Goal: Transaction & Acquisition: Subscribe to service/newsletter

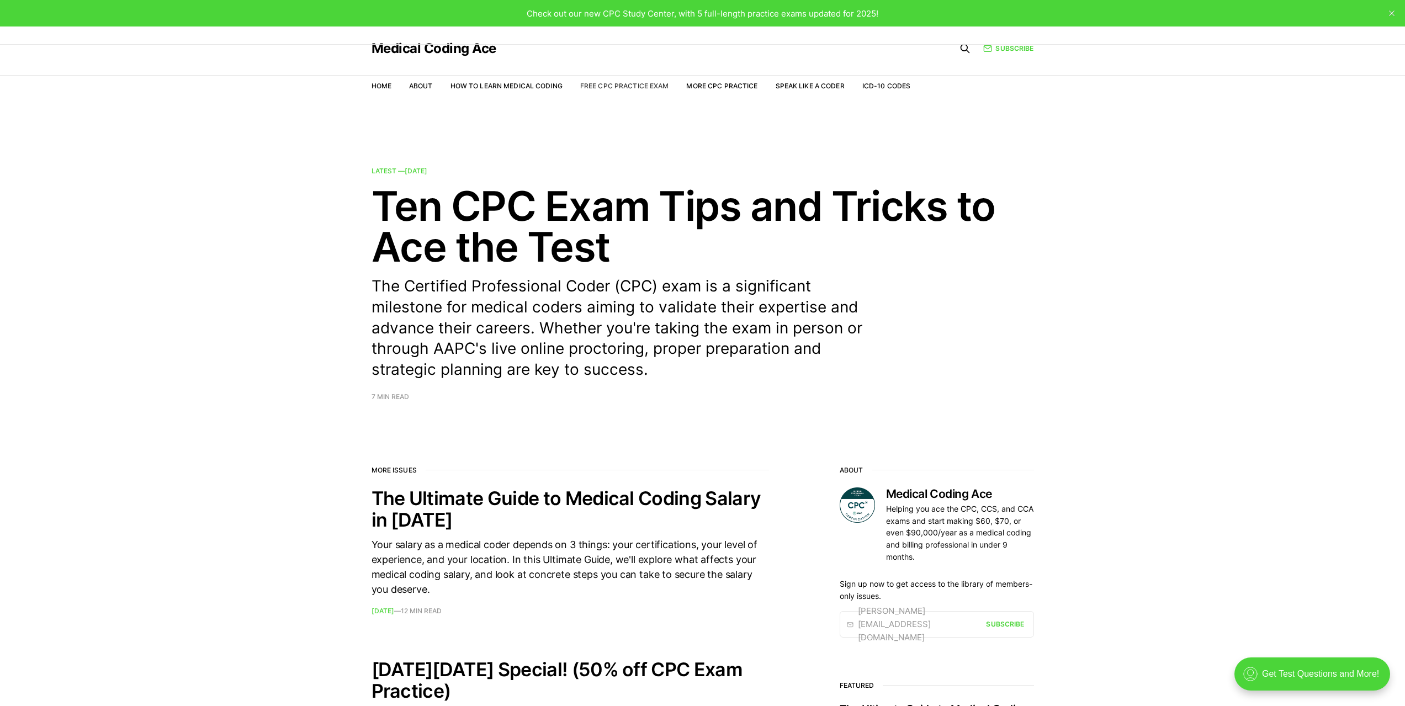
click at [641, 88] on link "Free CPC Practice Exam" at bounding box center [624, 86] width 89 height 8
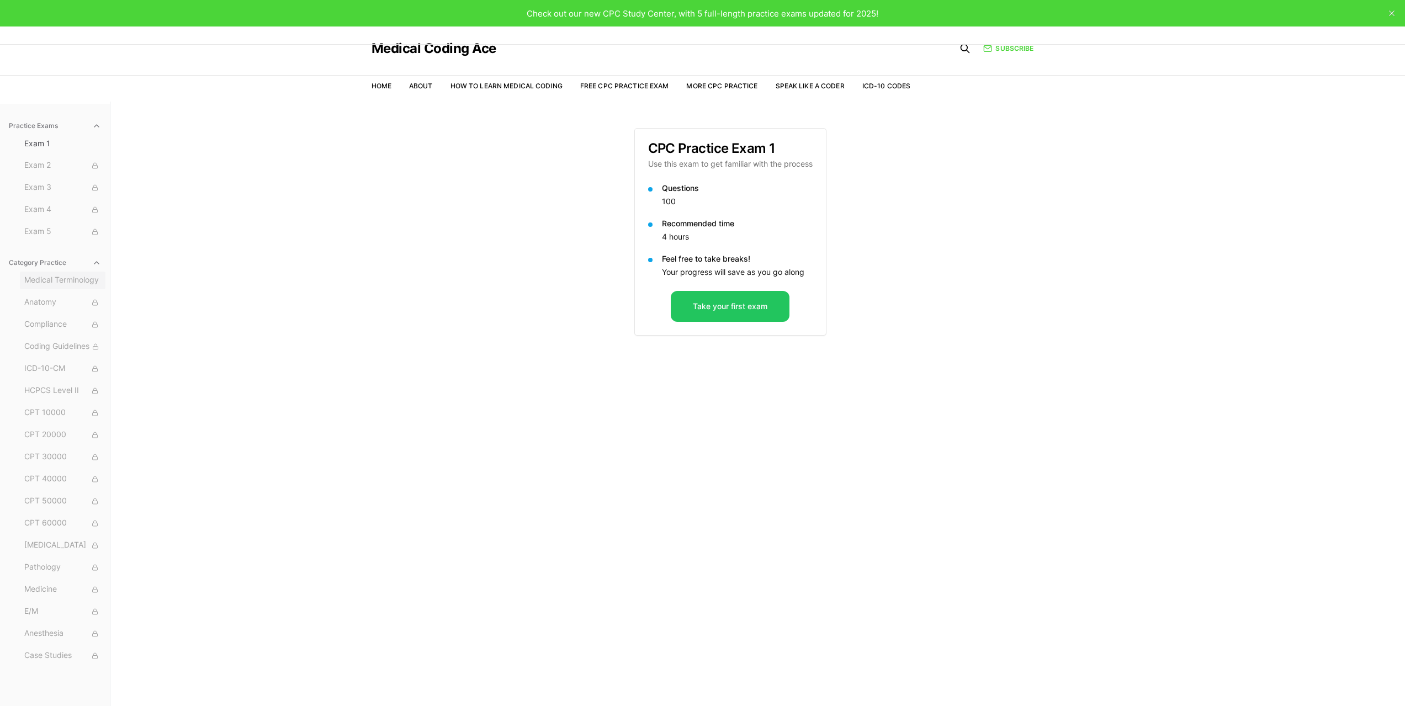
click at [35, 288] on button "Medical Terminology" at bounding box center [63, 281] width 86 height 18
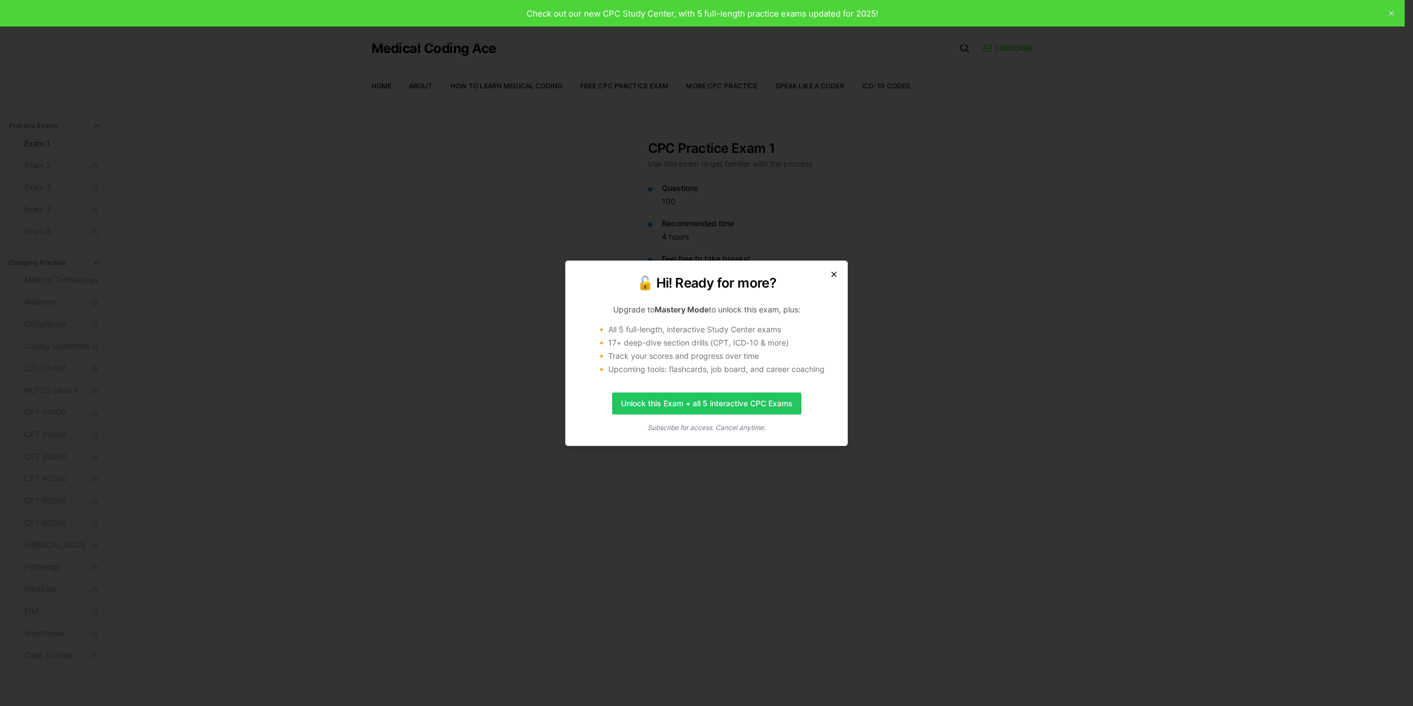
click at [831, 271] on icon "button" at bounding box center [834, 274] width 9 height 9
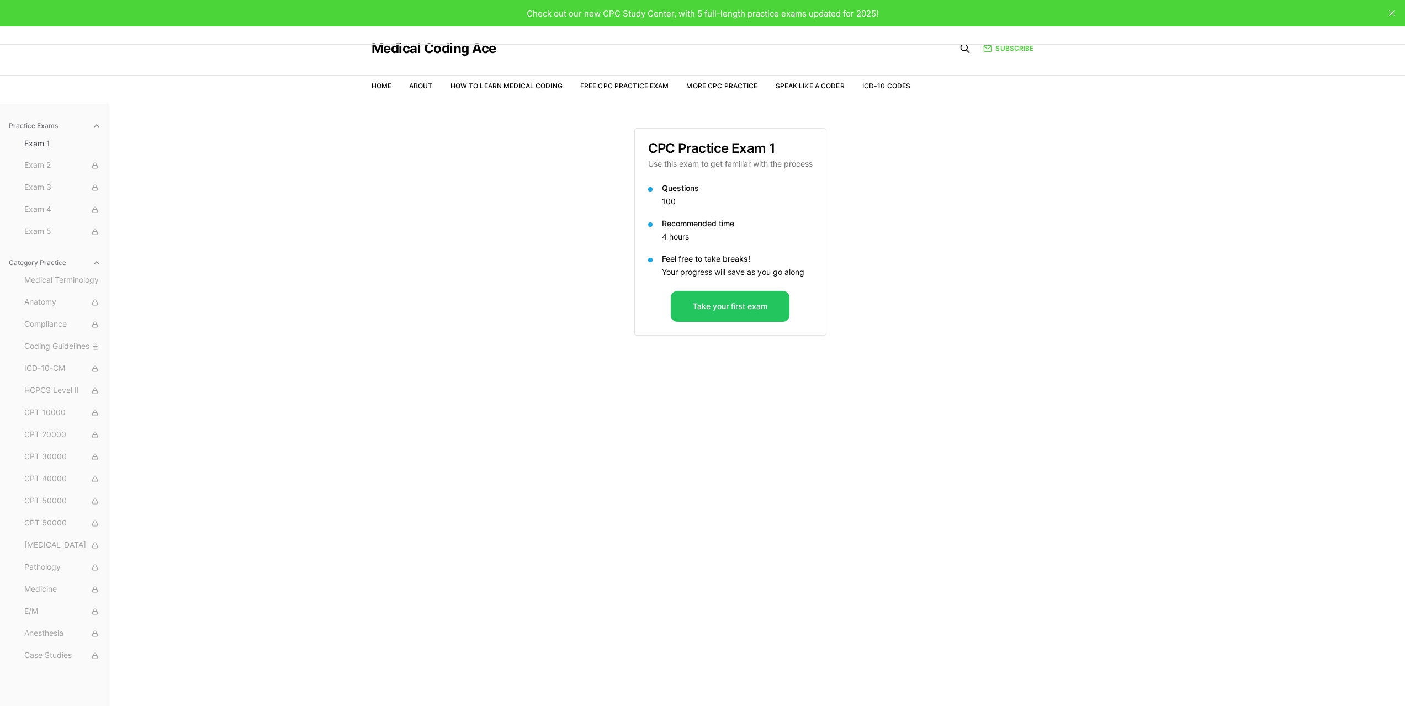
click at [408, 86] on ul "Home About How to Learn Medical Coding Free CPC Practice Exam More CPC Practice…" at bounding box center [641, 86] width 539 height 10
click at [415, 87] on link "About" at bounding box center [421, 86] width 24 height 8
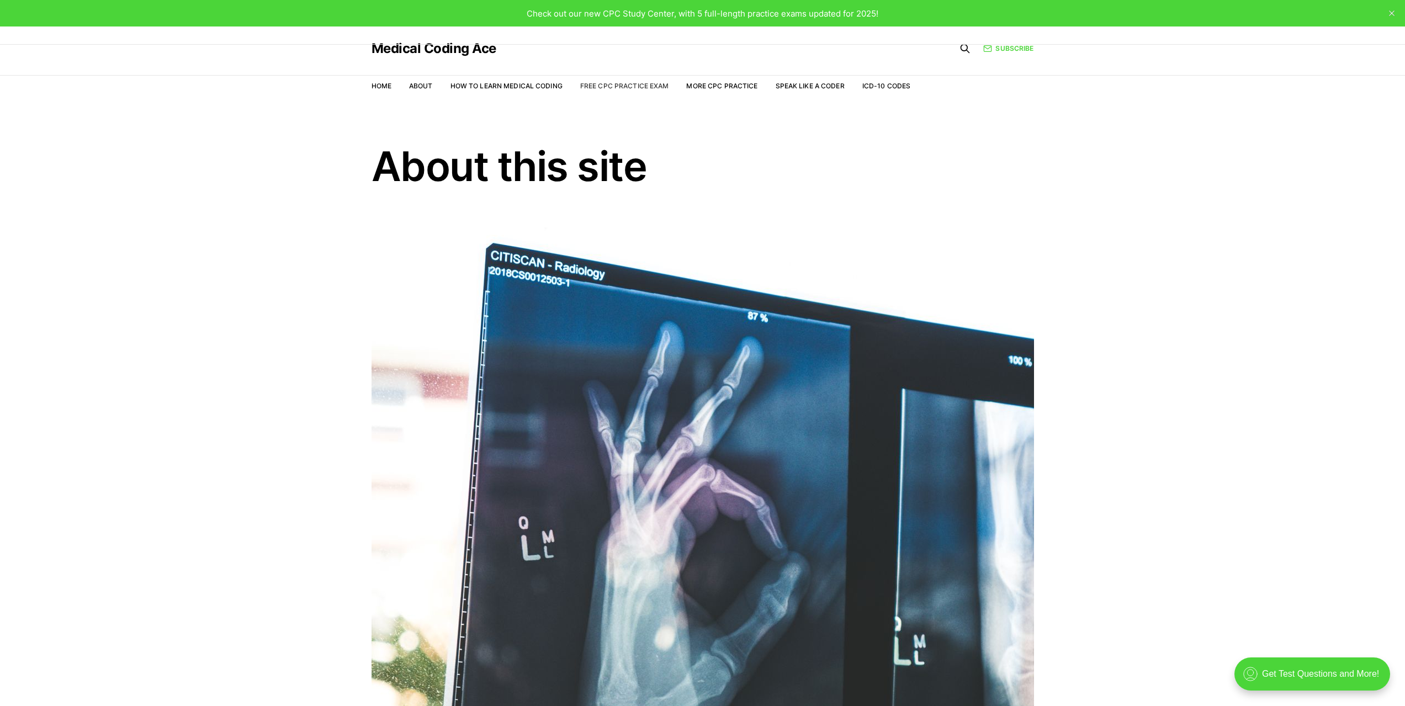
click at [630, 82] on link "Free CPC Practice Exam" at bounding box center [624, 86] width 89 height 8
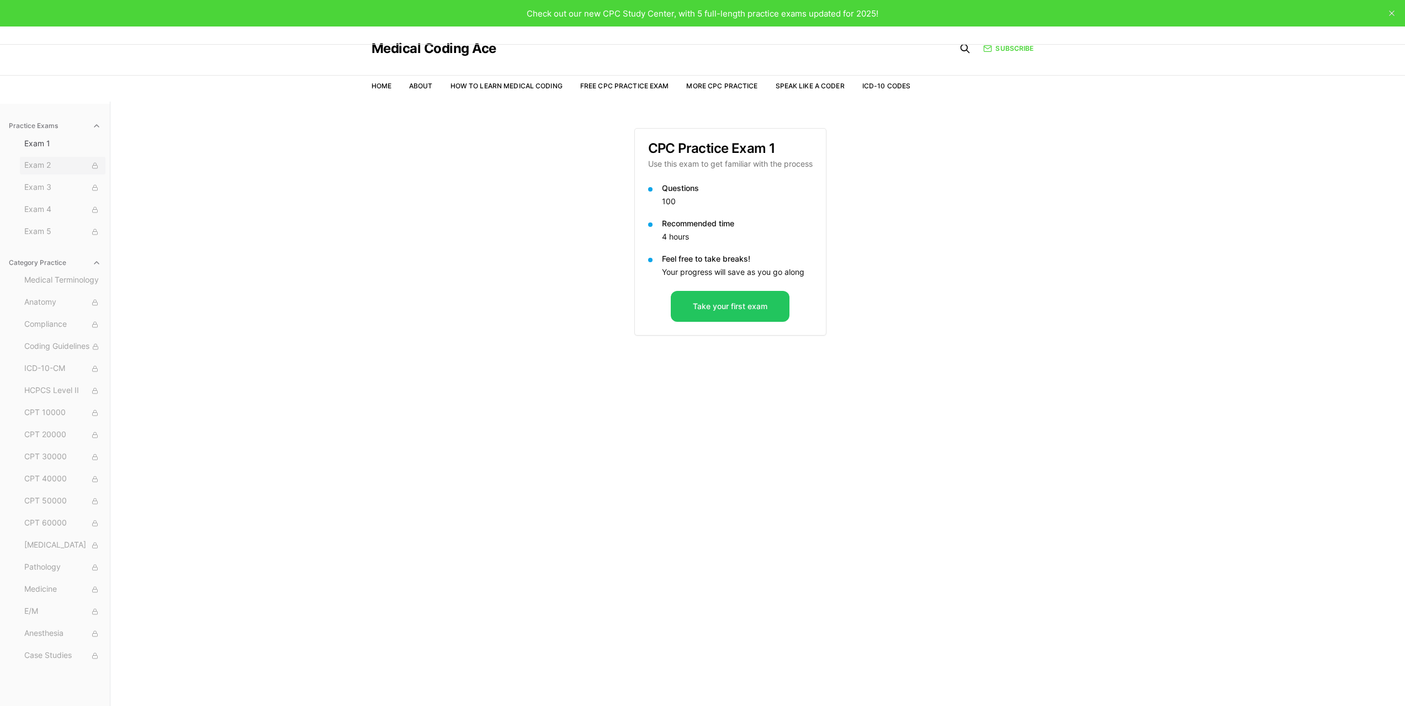
click at [43, 165] on span "Exam 2" at bounding box center [62, 166] width 77 height 12
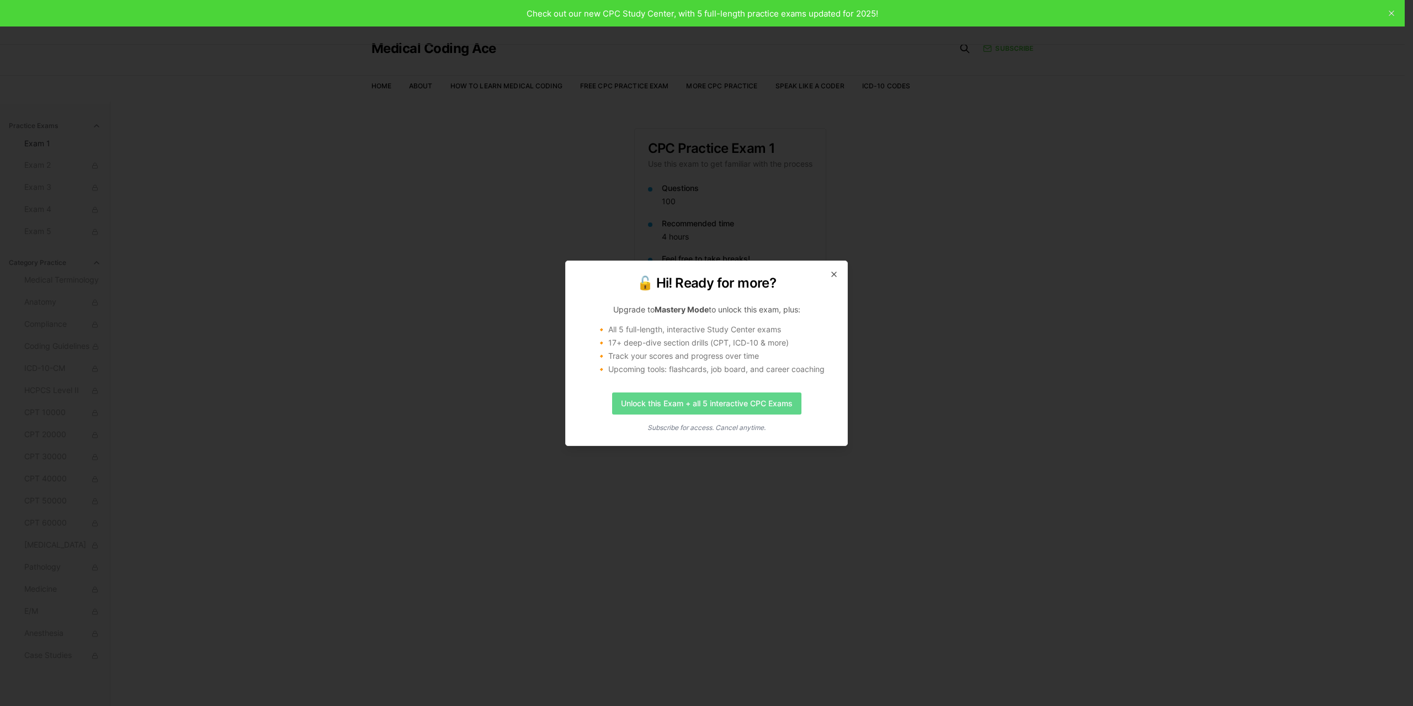
click at [644, 406] on link "Unlock this Exam + all 5 interactive CPC Exams" at bounding box center [706, 404] width 189 height 22
click at [835, 271] on icon "button" at bounding box center [834, 274] width 9 height 9
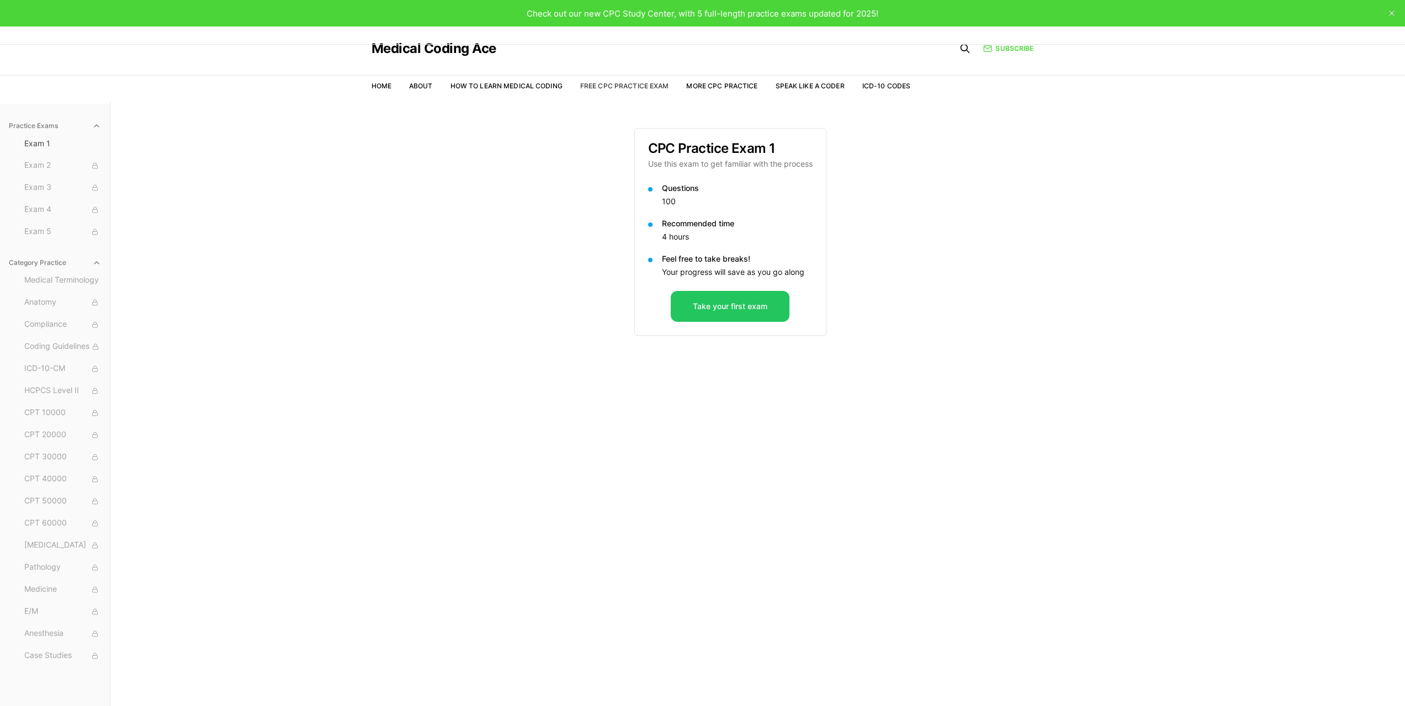
click at [617, 88] on link "Free CPC Practice Exam" at bounding box center [624, 86] width 89 height 8
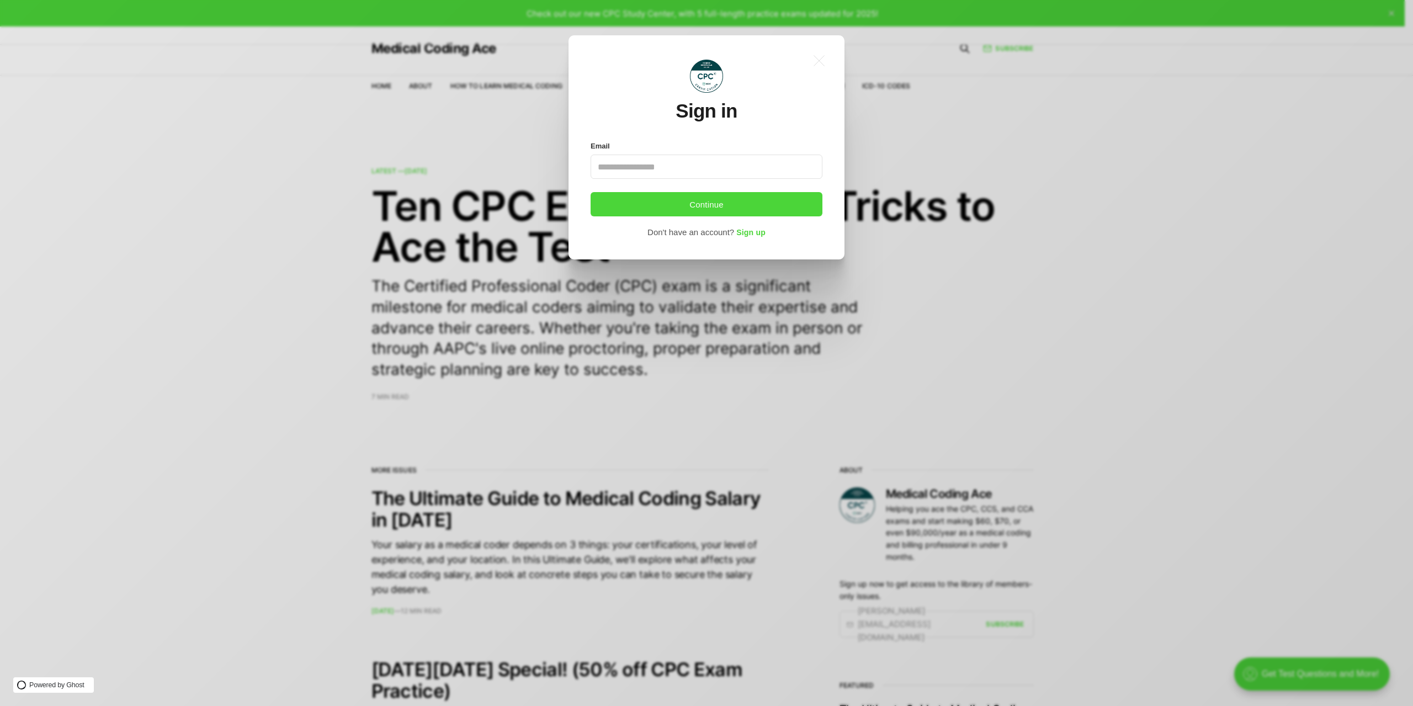
click at [660, 412] on div ".a{fill:none;stroke:currentColor;stroke-linecap:round;stroke-linejoin:round;str…" at bounding box center [715, 353] width 1430 height 706
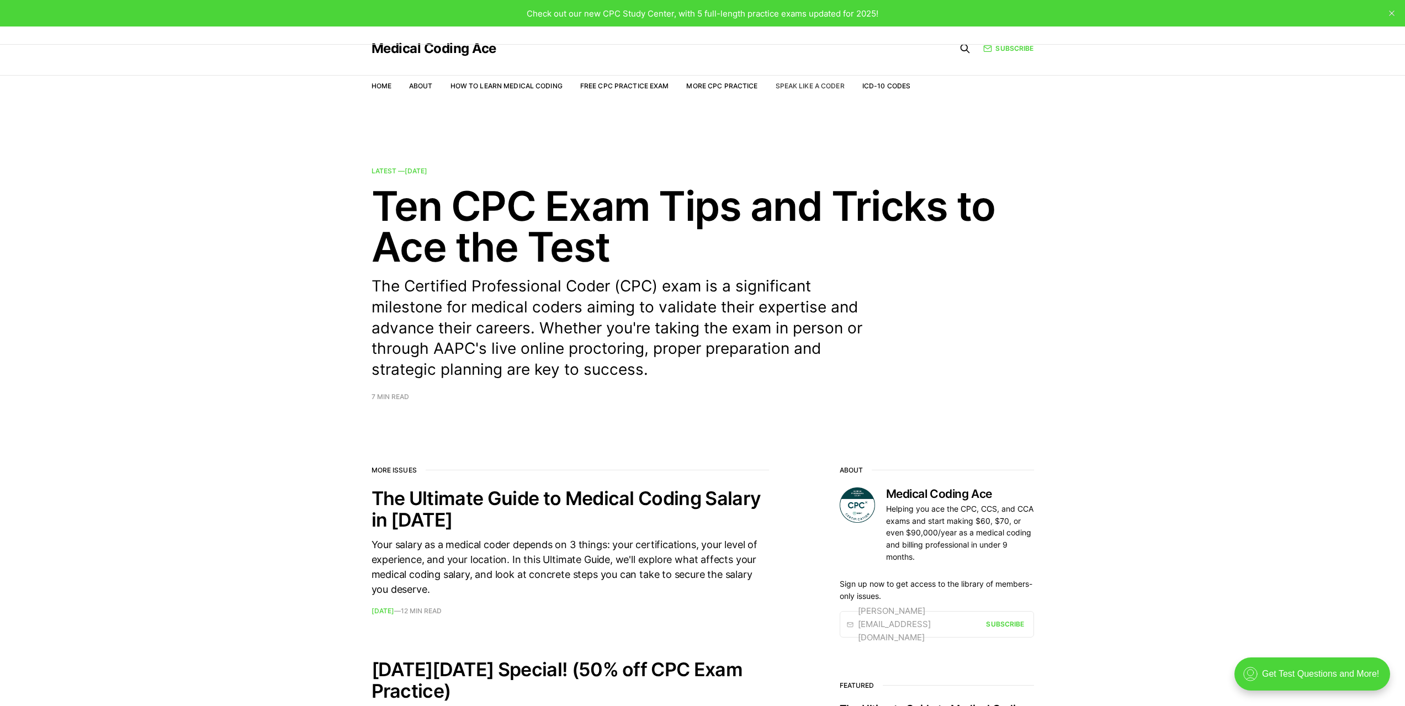
click at [806, 86] on link "Speak Like a Coder" at bounding box center [810, 86] width 69 height 8
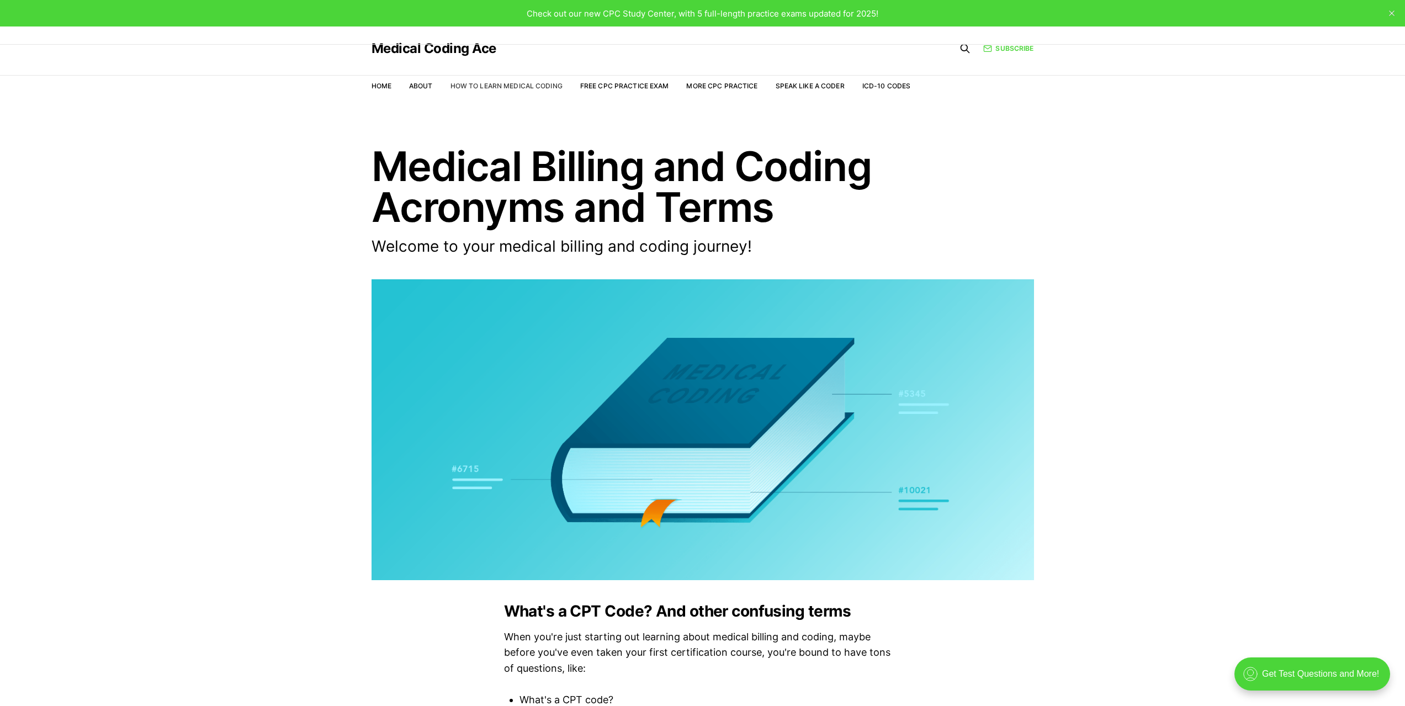
click at [491, 86] on link "How to Learn Medical Coding" at bounding box center [506, 86] width 112 height 8
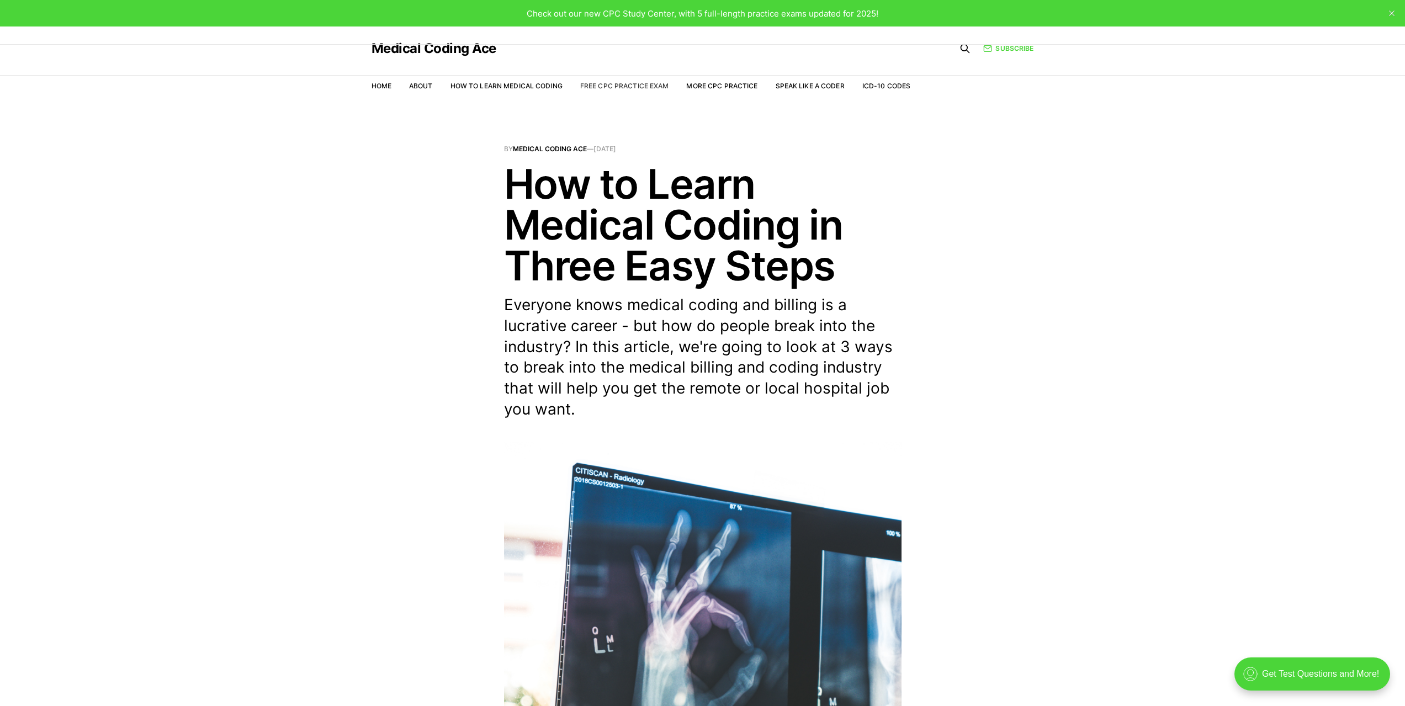
click at [624, 88] on link "Free CPC Practice Exam" at bounding box center [624, 86] width 89 height 8
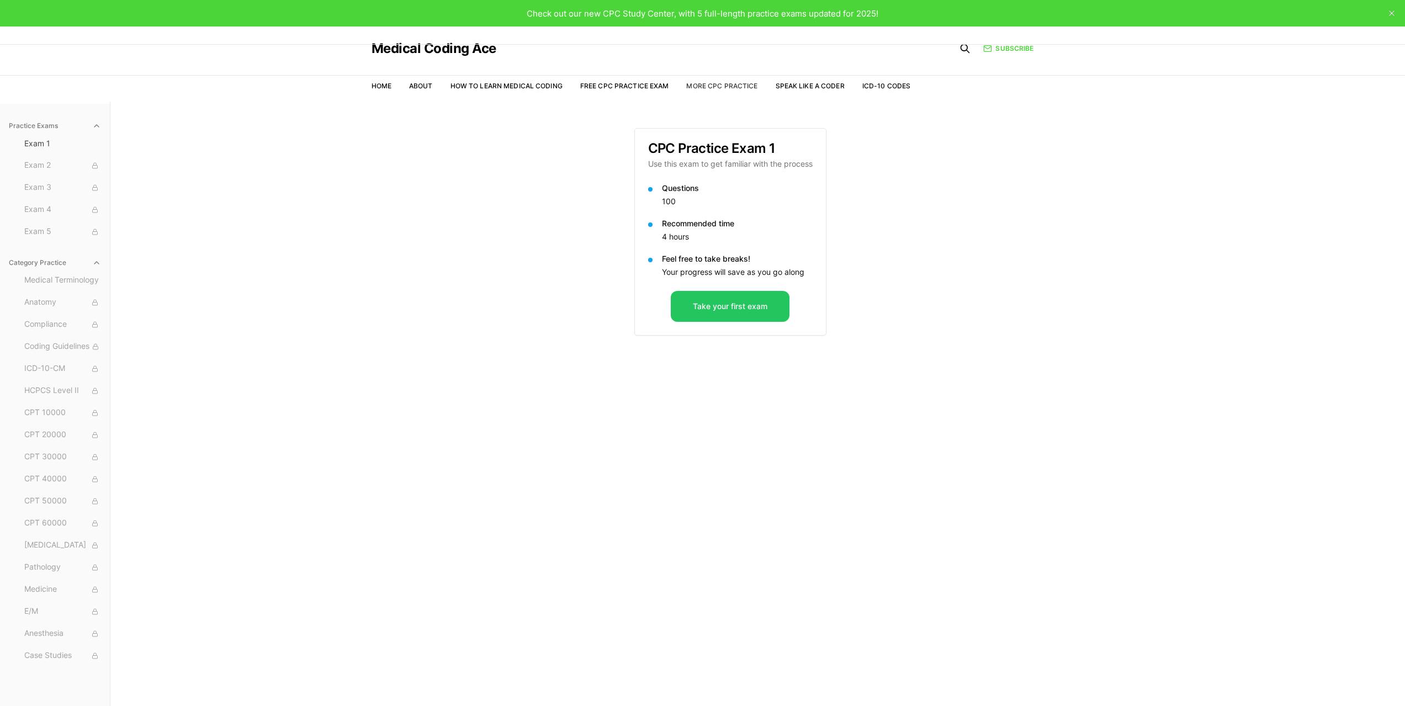
click at [741, 86] on link "More CPC Practice" at bounding box center [721, 86] width 71 height 8
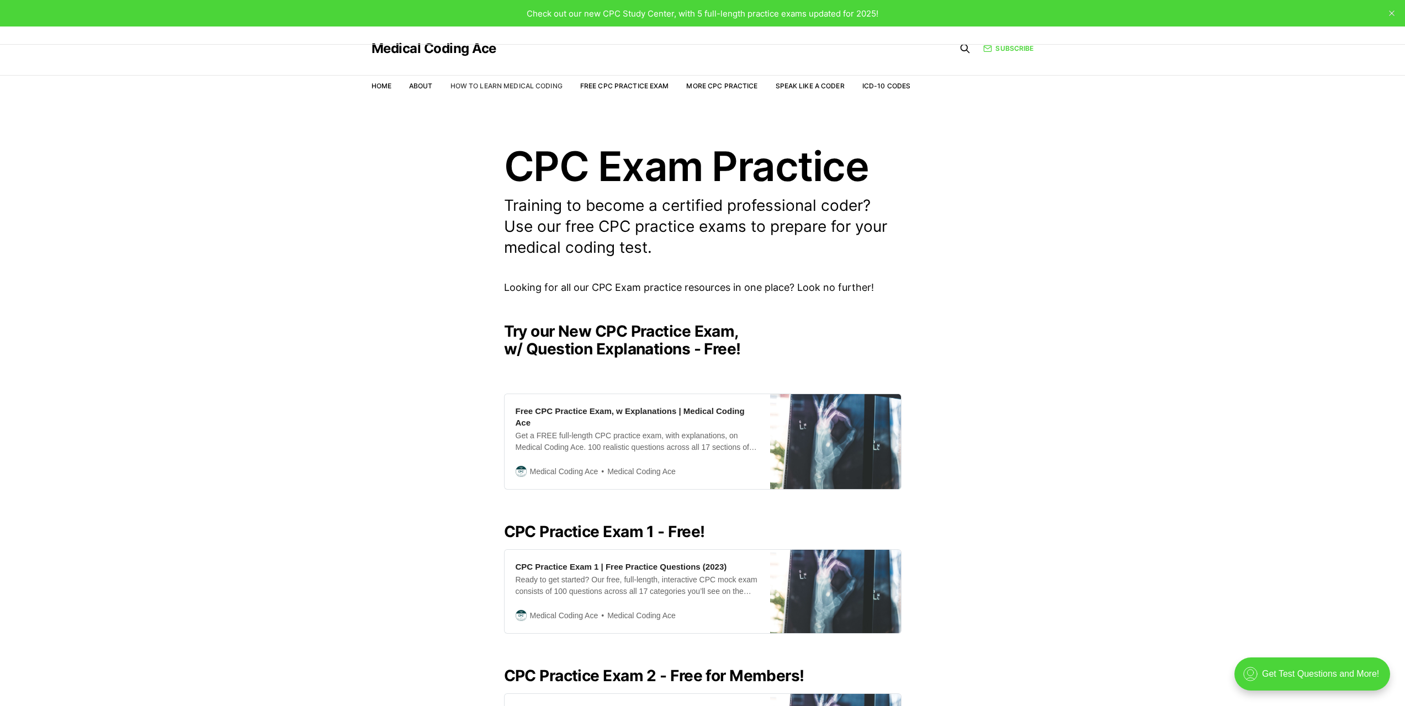
click at [541, 85] on link "How to Learn Medical Coding" at bounding box center [506, 86] width 112 height 8
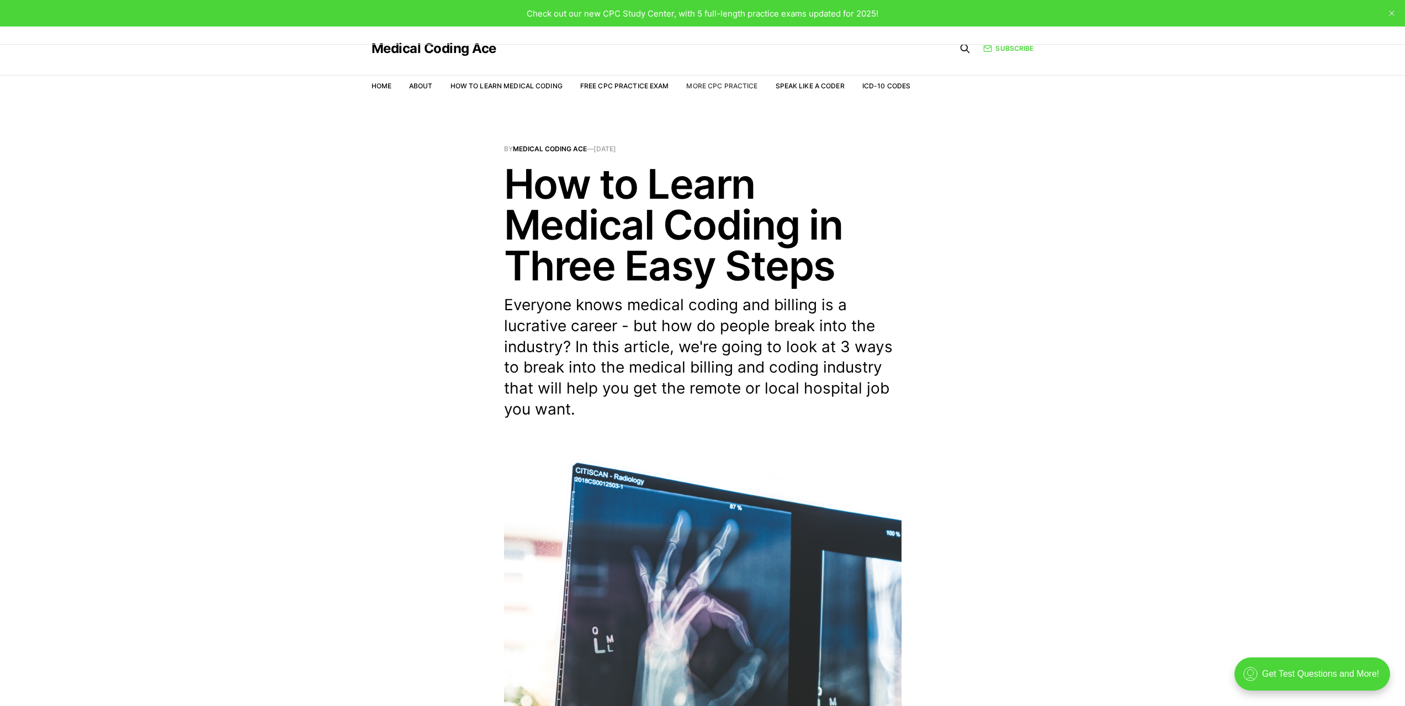
click at [730, 87] on link "More CPC Practice" at bounding box center [721, 86] width 71 height 8
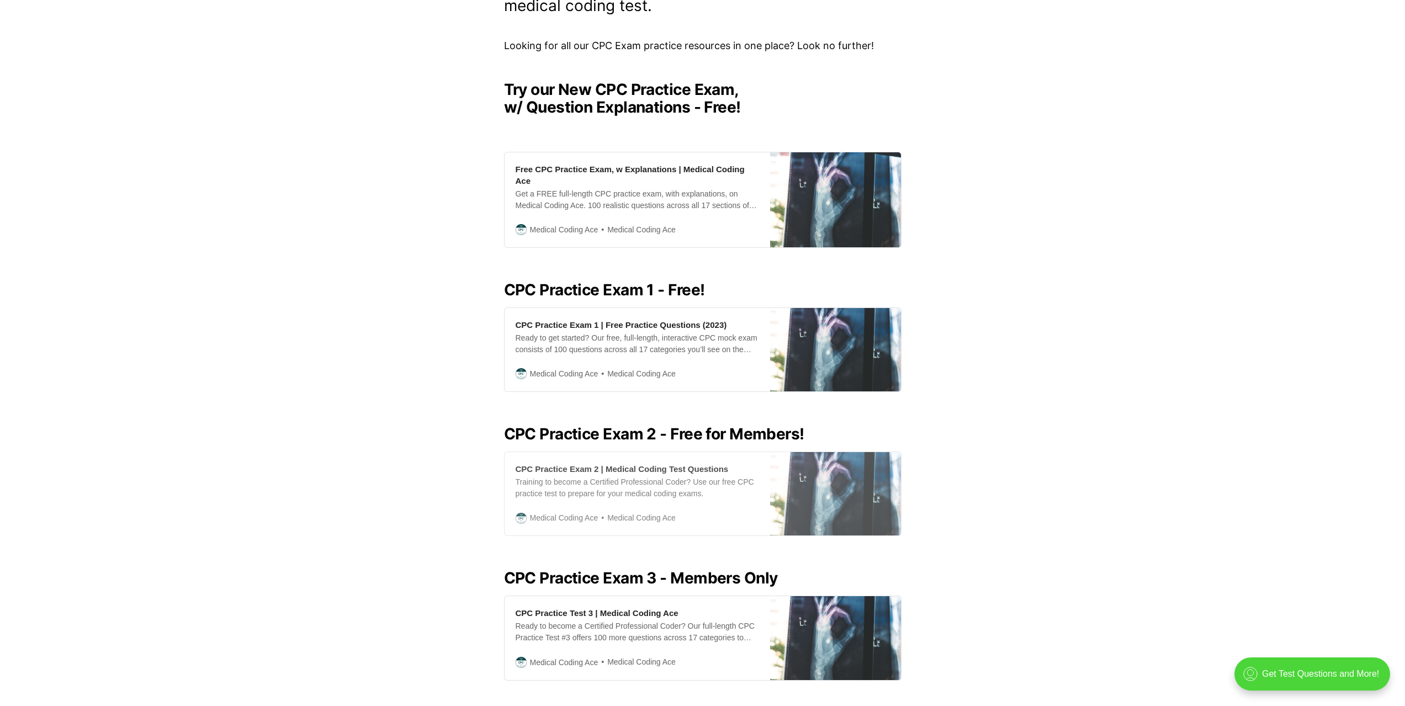
scroll to position [276, 0]
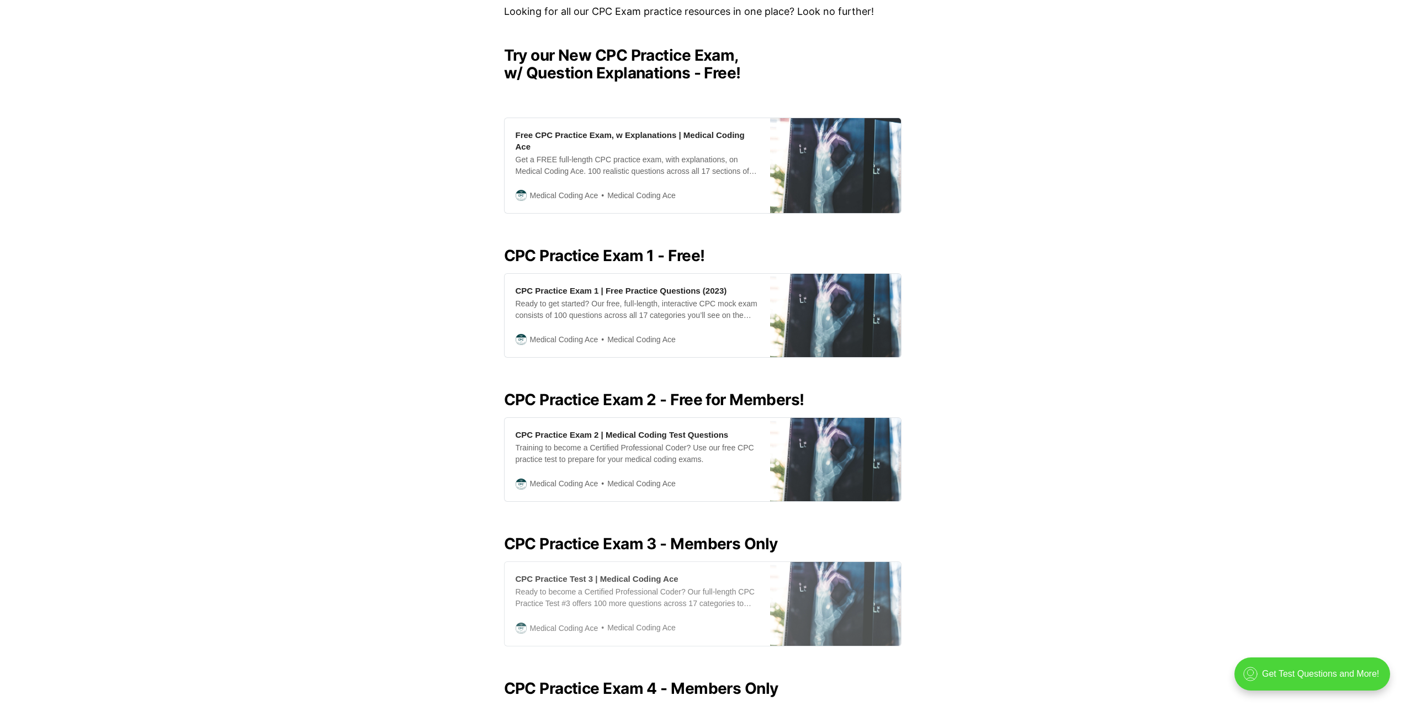
click at [575, 622] on span "Medical Coding Ace" at bounding box center [564, 628] width 68 height 12
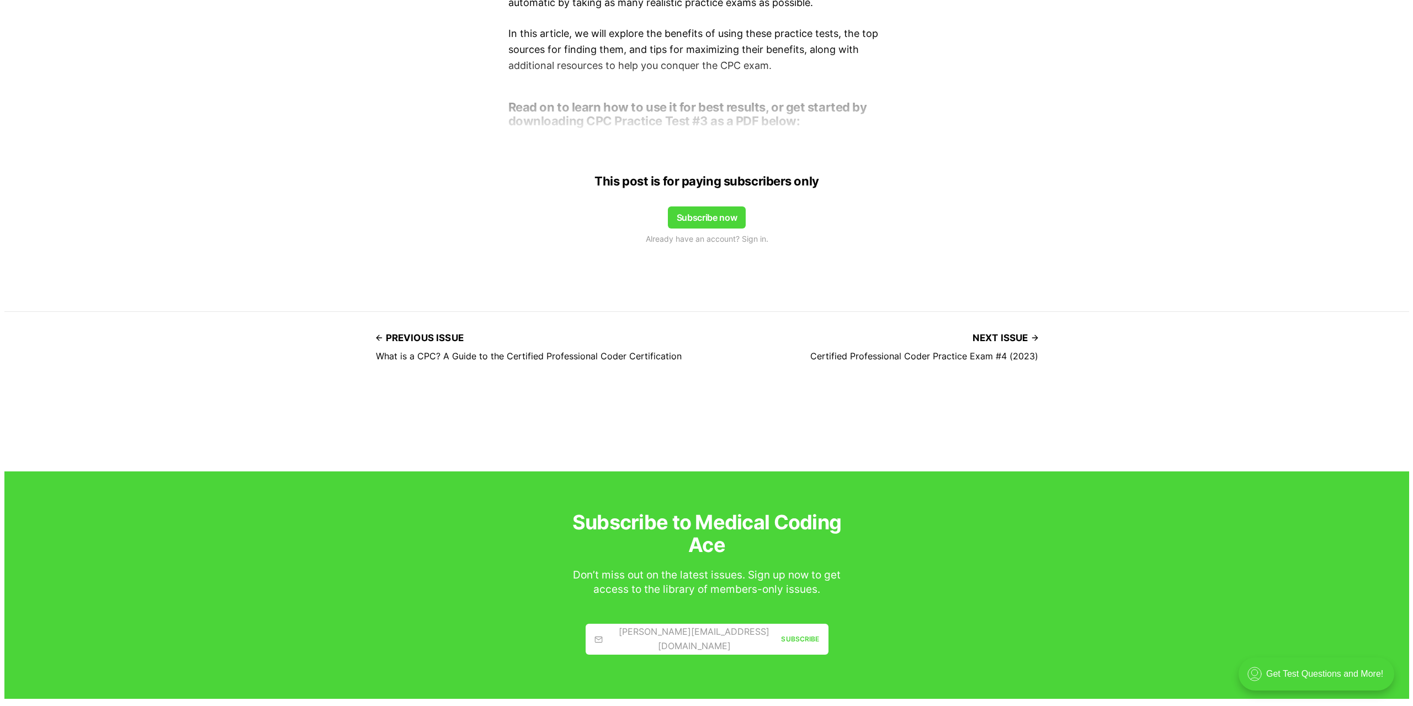
scroll to position [644, 0]
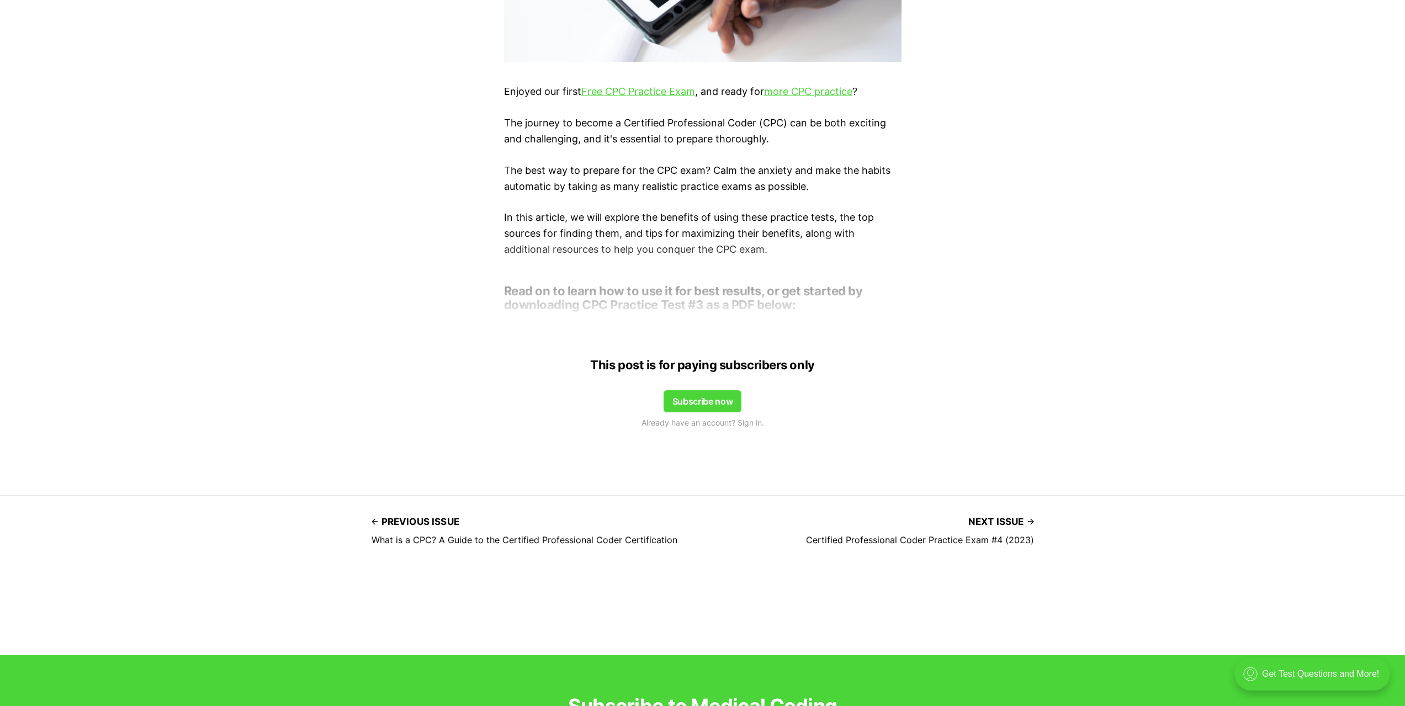
click at [689, 402] on button "Subscribe now" at bounding box center [703, 401] width 78 height 22
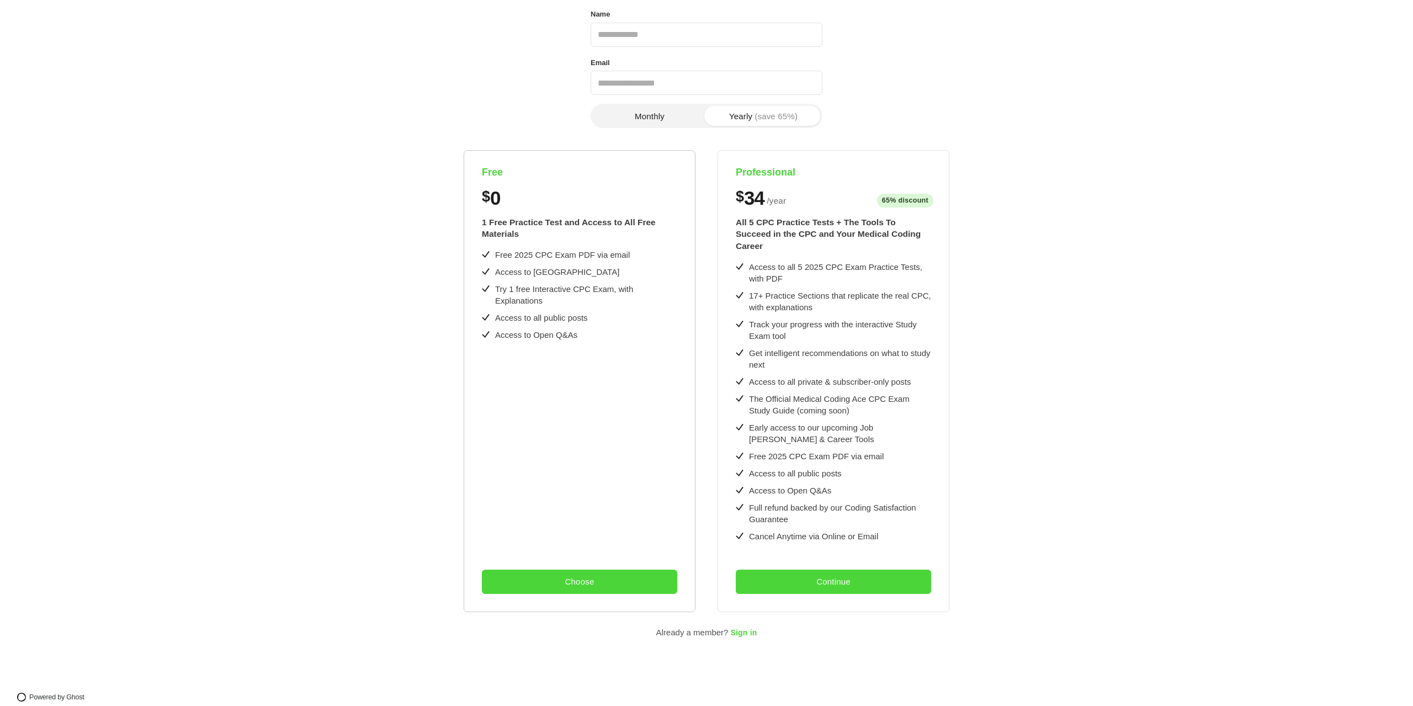
scroll to position [0, 0]
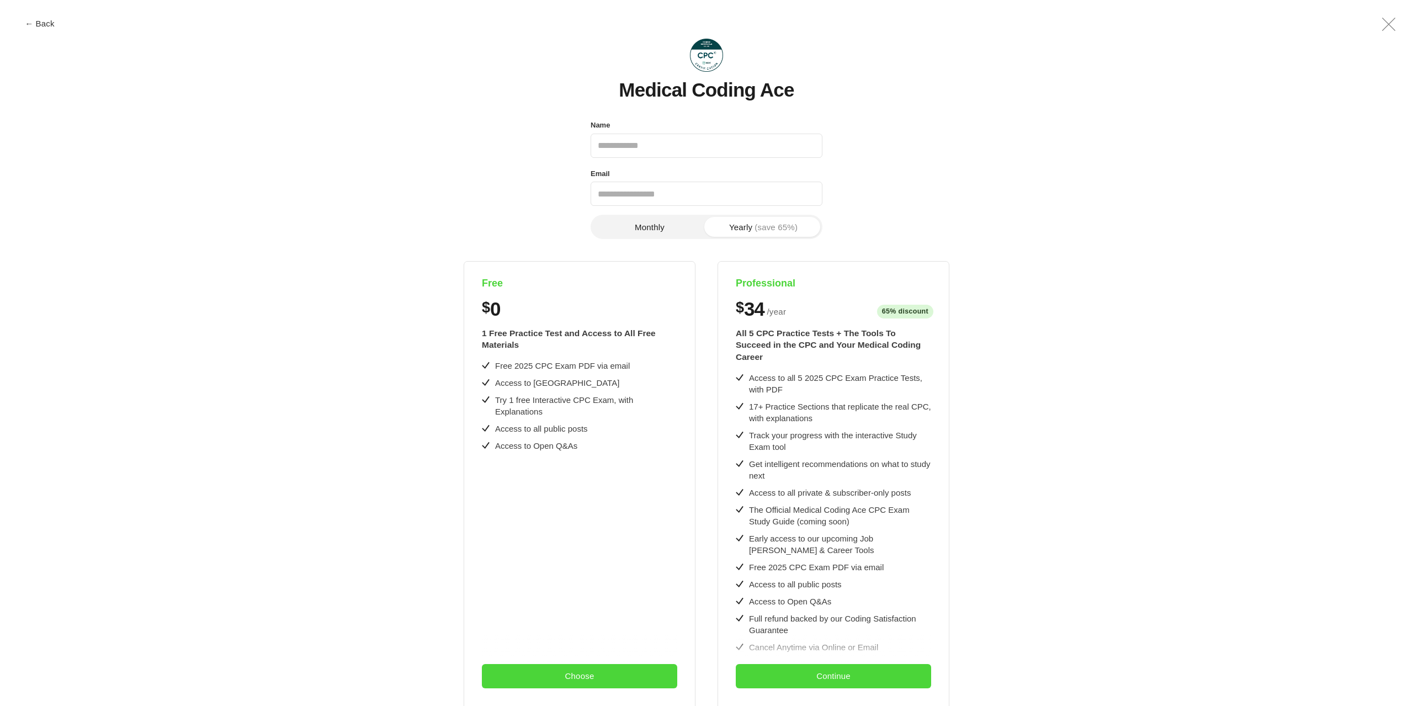
click at [644, 225] on button "Monthly" at bounding box center [650, 227] width 114 height 20
click at [741, 225] on button "Yearly (save 65%)" at bounding box center [764, 227] width 114 height 20
